Goal: Find specific page/section: Find specific page/section

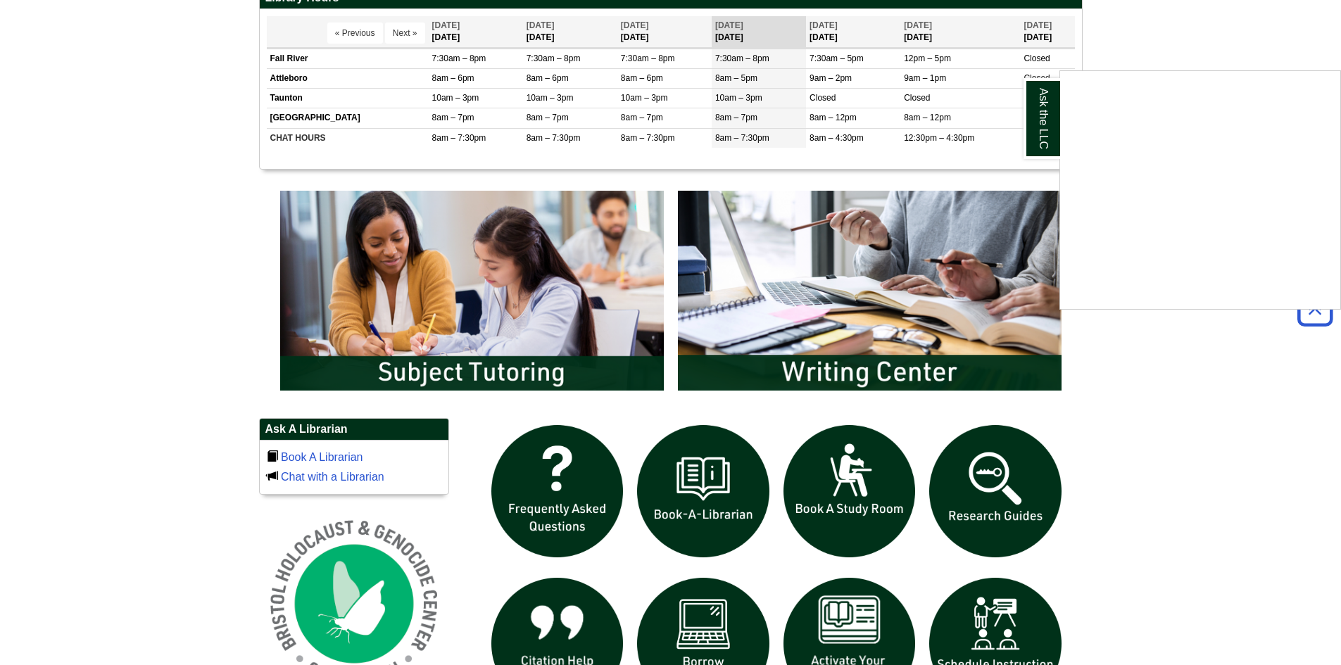
scroll to position [633, 0]
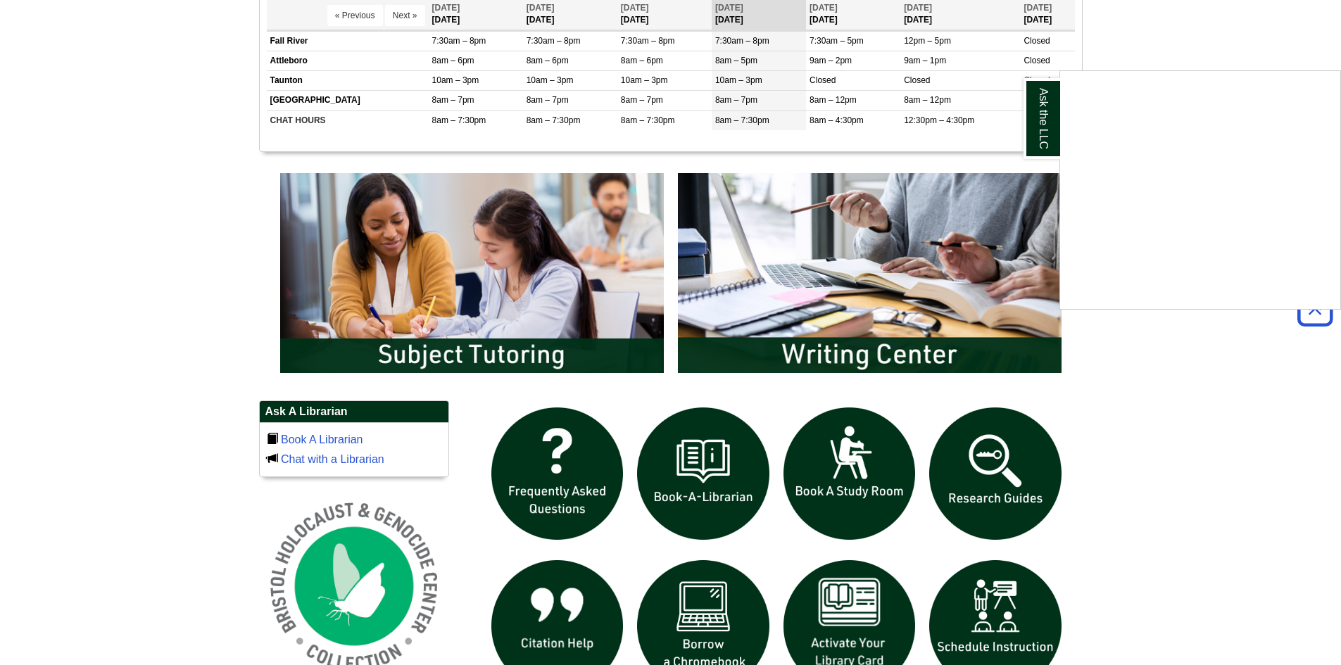
click at [507, 347] on div "Ask the LLC" at bounding box center [670, 332] width 1341 height 665
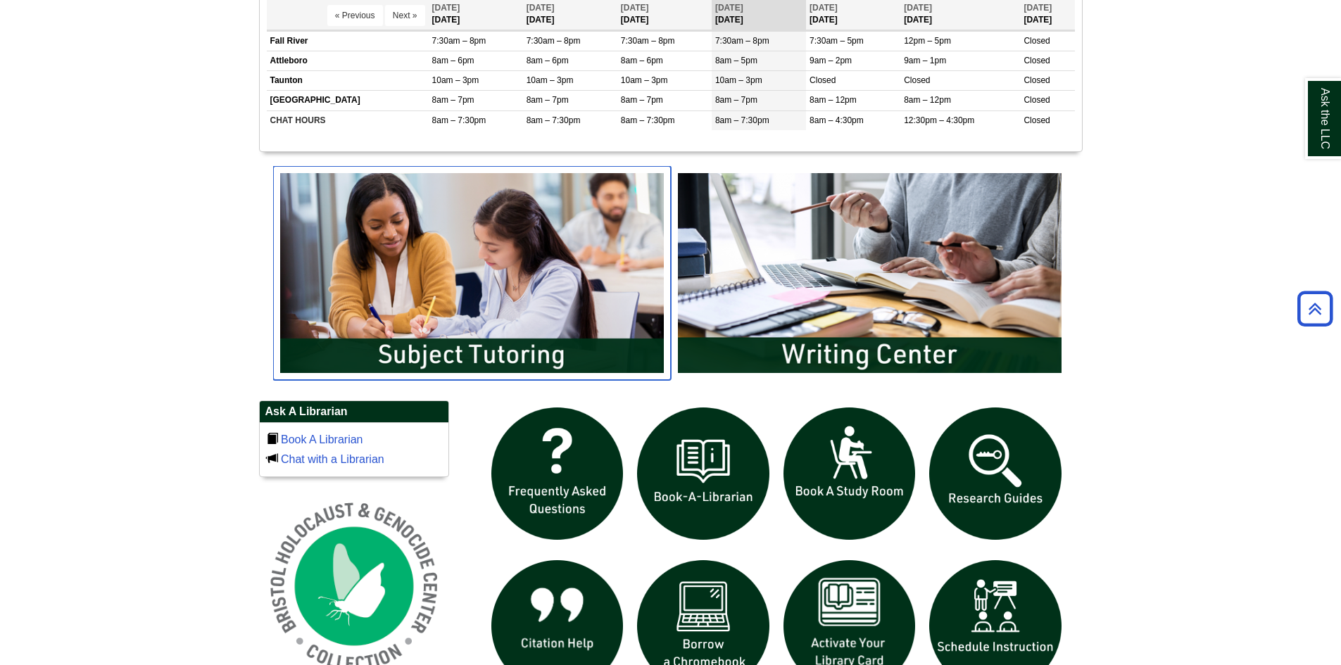
click at [481, 343] on img "slideshow" at bounding box center [472, 273] width 398 height 214
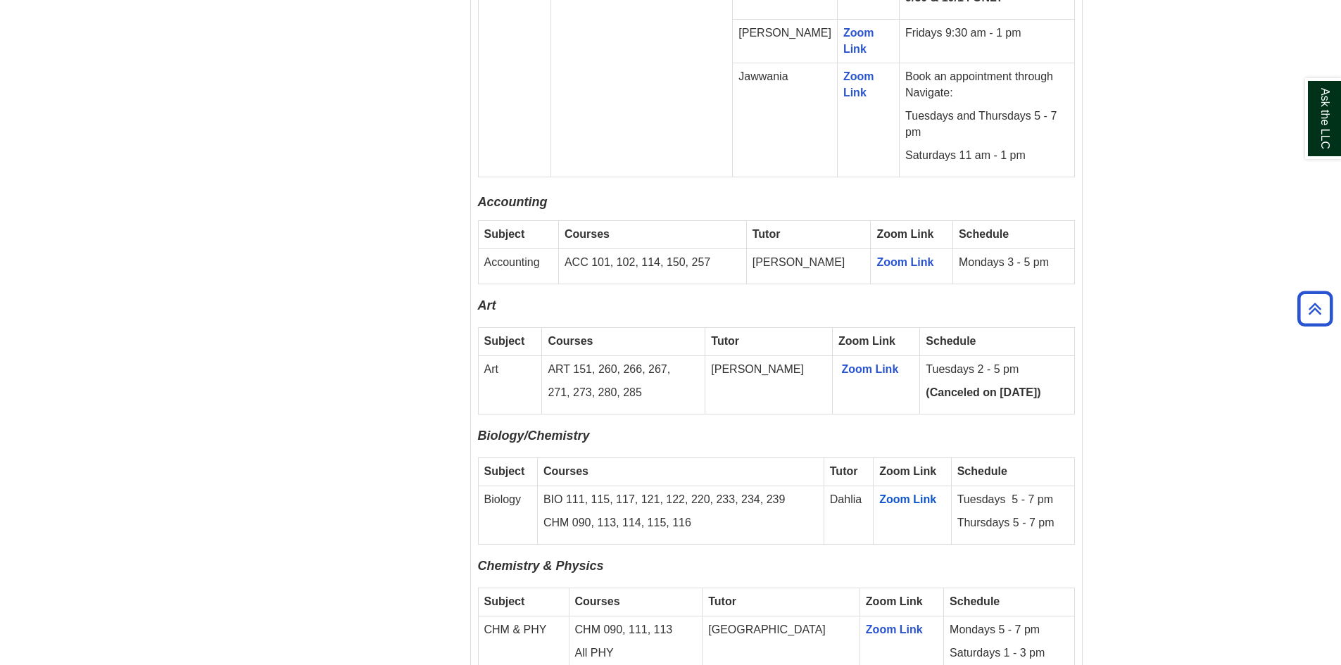
scroll to position [1126, 0]
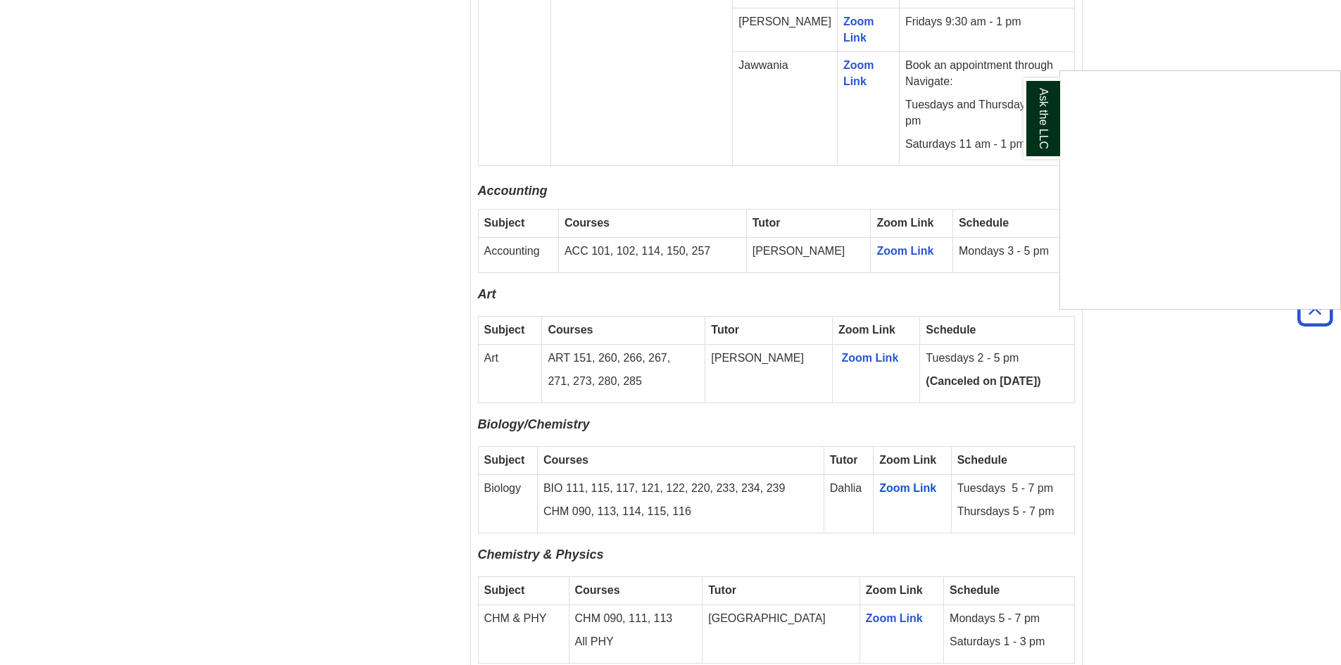
click at [900, 472] on div "Ask the LLC" at bounding box center [670, 332] width 1341 height 665
click at [901, 482] on span "Zoom Link" at bounding box center [907, 488] width 57 height 12
